Goal: Navigation & Orientation: Find specific page/section

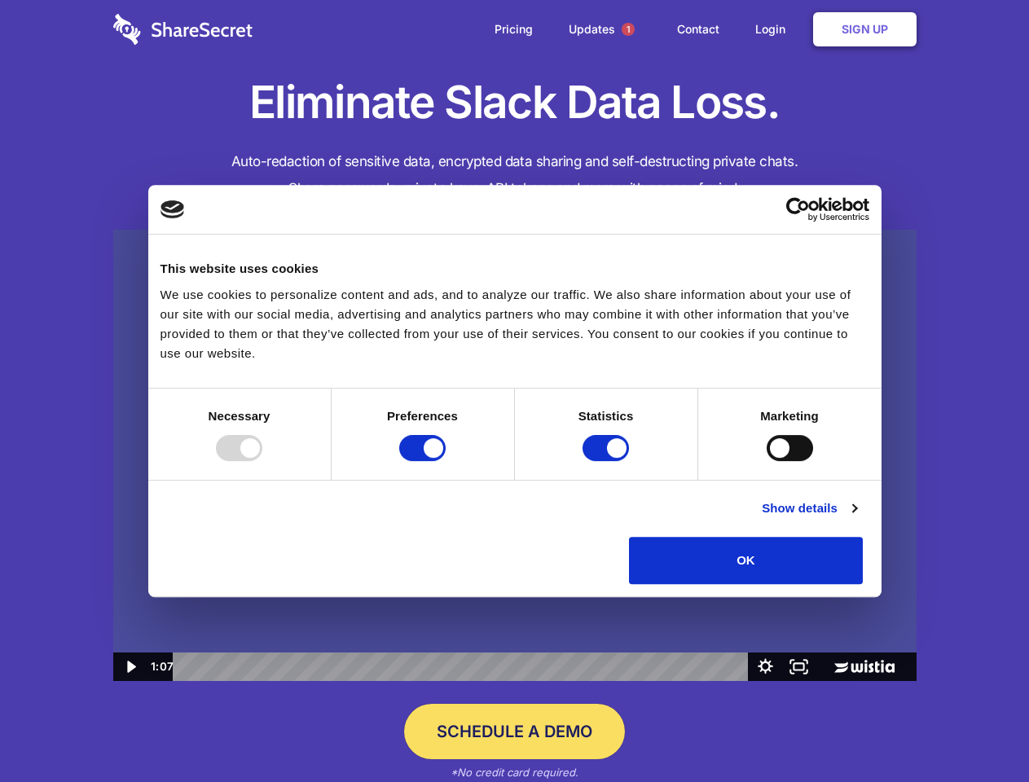
click at [514, 391] on img at bounding box center [514, 456] width 803 height 452
click at [262, 461] on div at bounding box center [239, 448] width 46 height 26
click at [445, 461] on input "Preferences" at bounding box center [422, 448] width 46 height 26
checkbox input "false"
click at [608, 461] on input "Statistics" at bounding box center [605, 448] width 46 height 26
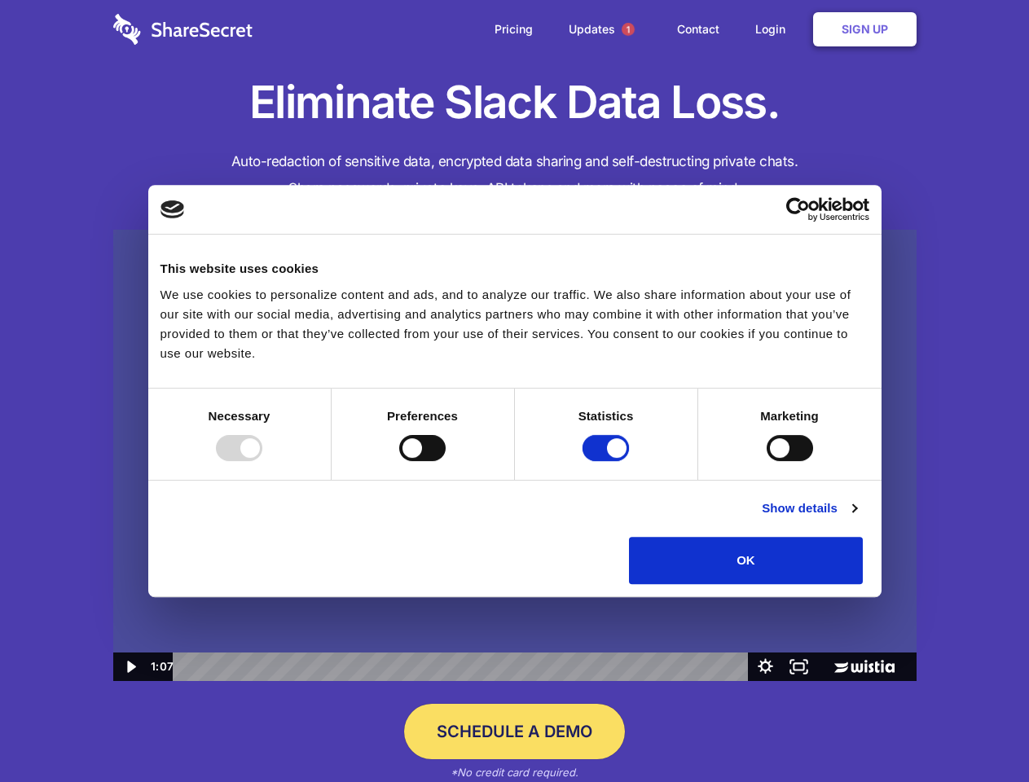
checkbox input "false"
click at [766, 461] on input "Marketing" at bounding box center [789, 448] width 46 height 26
checkbox input "true"
click at [856, 518] on link "Show details" at bounding box center [808, 508] width 94 height 20
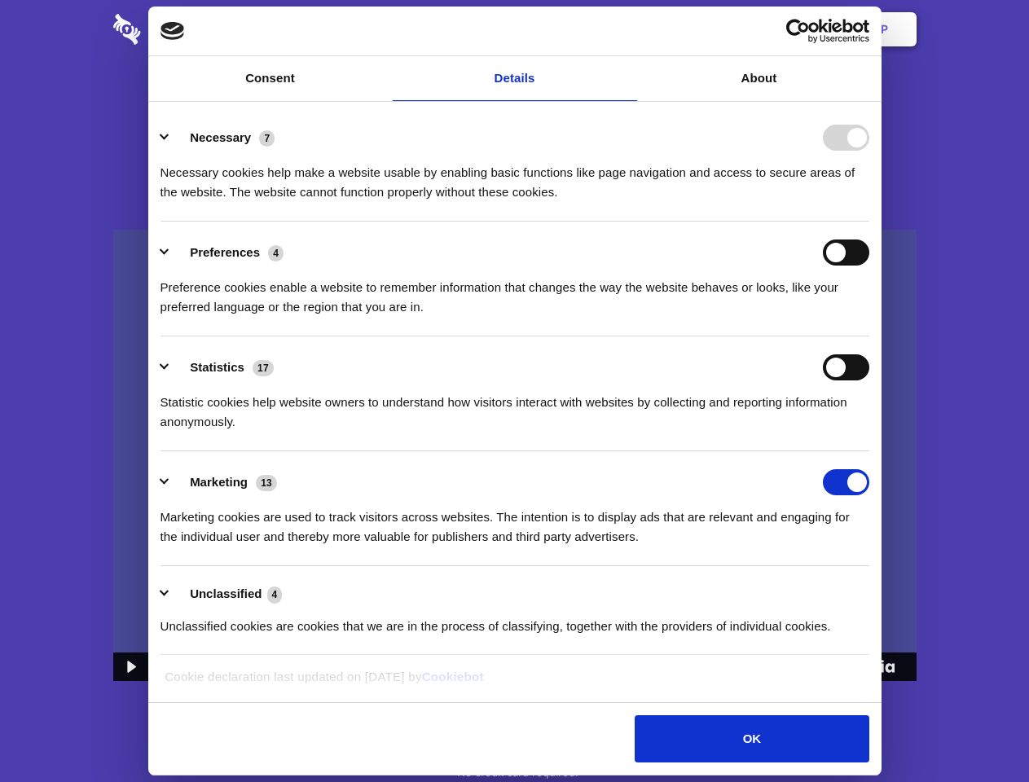
click at [869, 222] on li "Necessary 7 Necessary cookies help make a website usable by enabling basic func…" at bounding box center [514, 164] width 708 height 115
click at [627, 29] on span "1" at bounding box center [627, 29] width 13 height 13
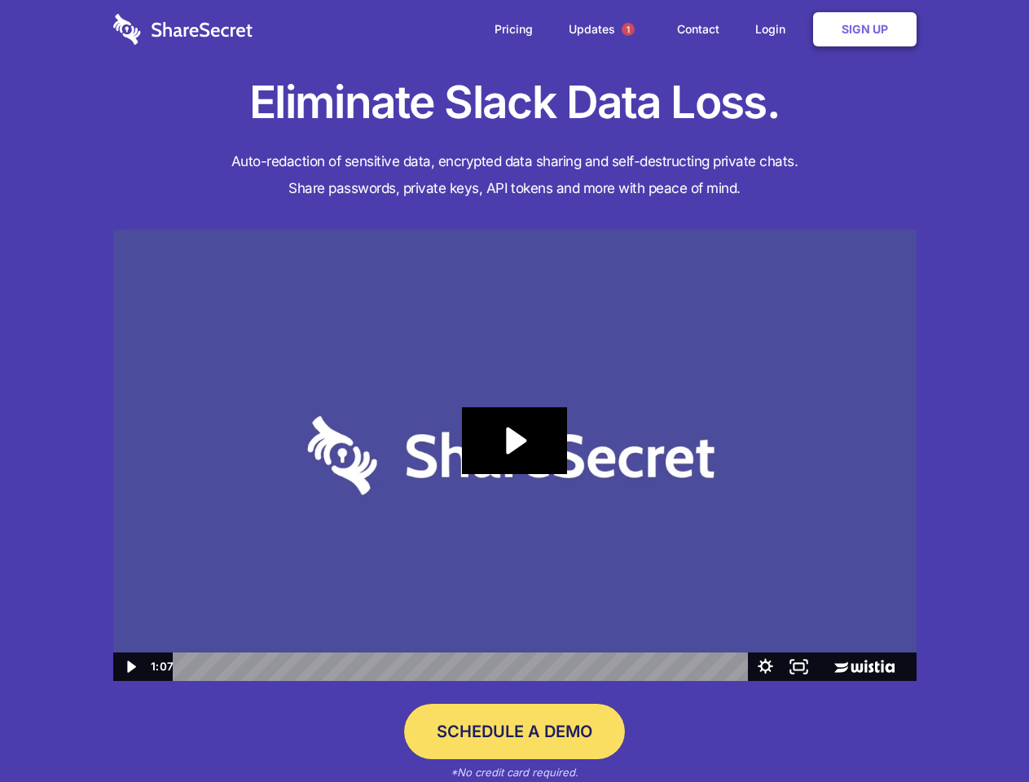
click at [515, 455] on icon "Play Video: Sharesecret Slack Extension" at bounding box center [514, 440] width 104 height 67
